Goal: Information Seeking & Learning: Learn about a topic

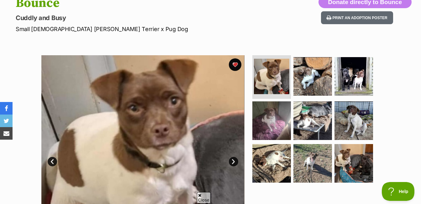
scroll to position [63, 0]
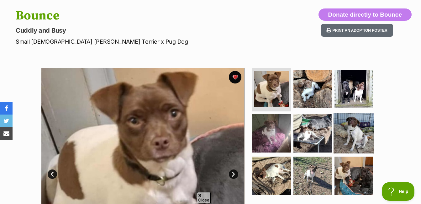
click at [346, 136] on img at bounding box center [354, 133] width 40 height 40
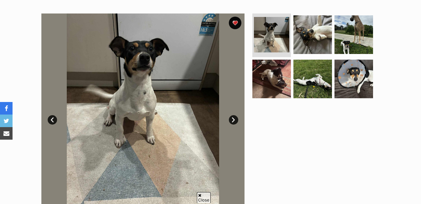
scroll to position [125, 0]
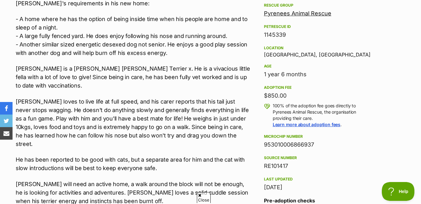
scroll to position [376, 0]
